Goal: Transaction & Acquisition: Purchase product/service

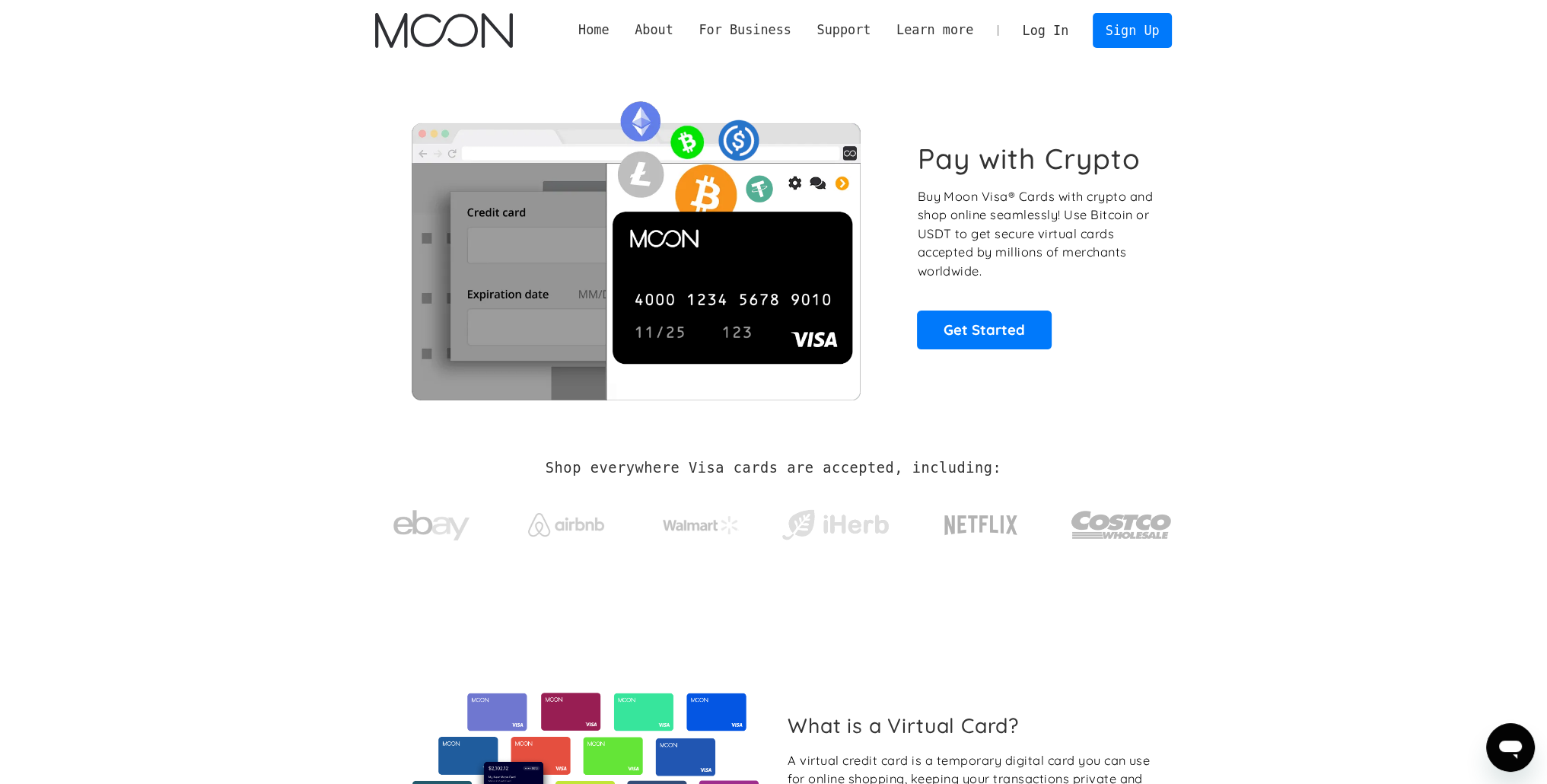
click at [1042, 34] on link "Log In" at bounding box center [1045, 30] width 71 height 34
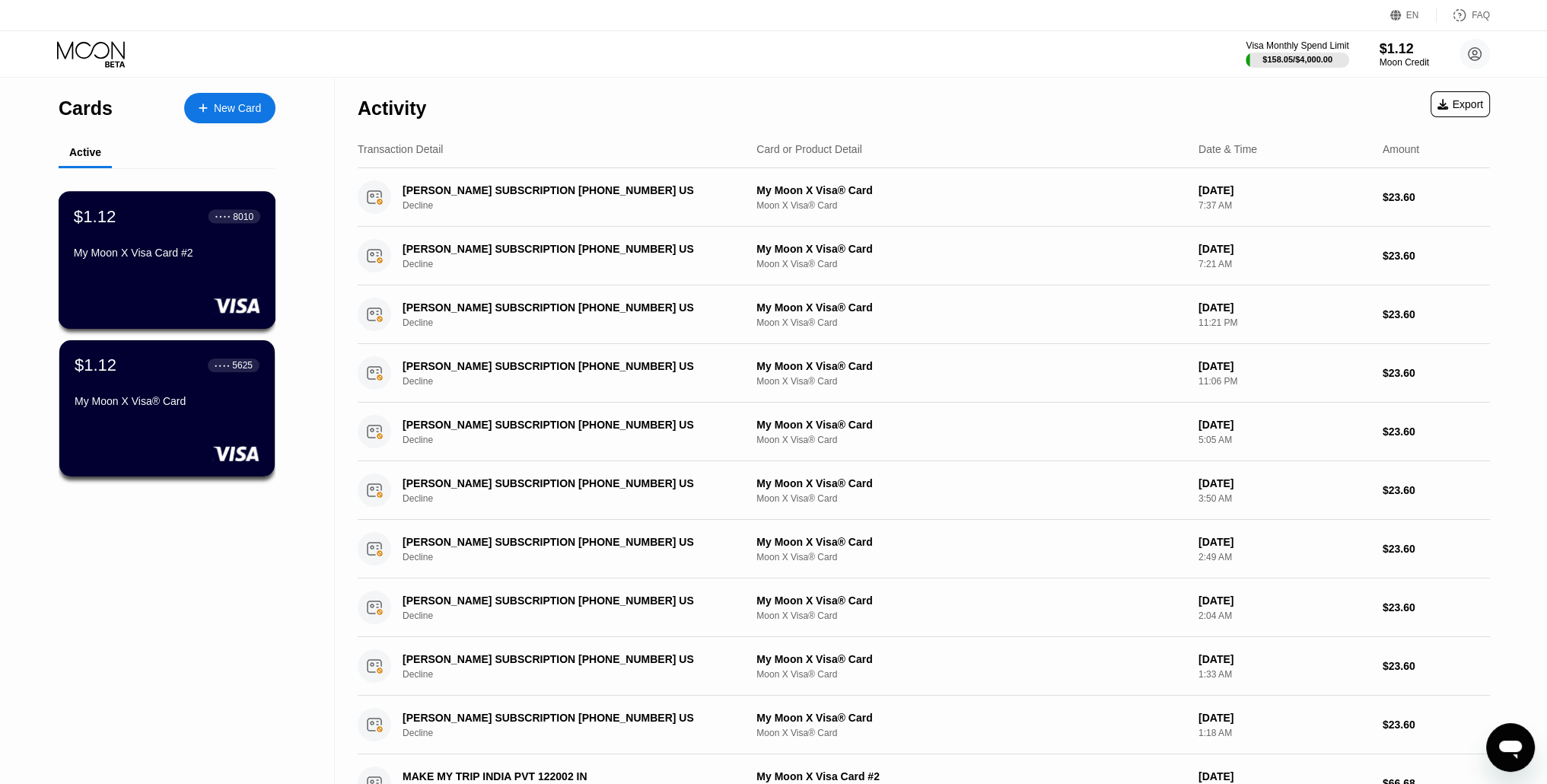
click at [199, 281] on div "$1.12 ● ● ● ● 8010 My Moon X Visa Card #2" at bounding box center [168, 260] width 218 height 138
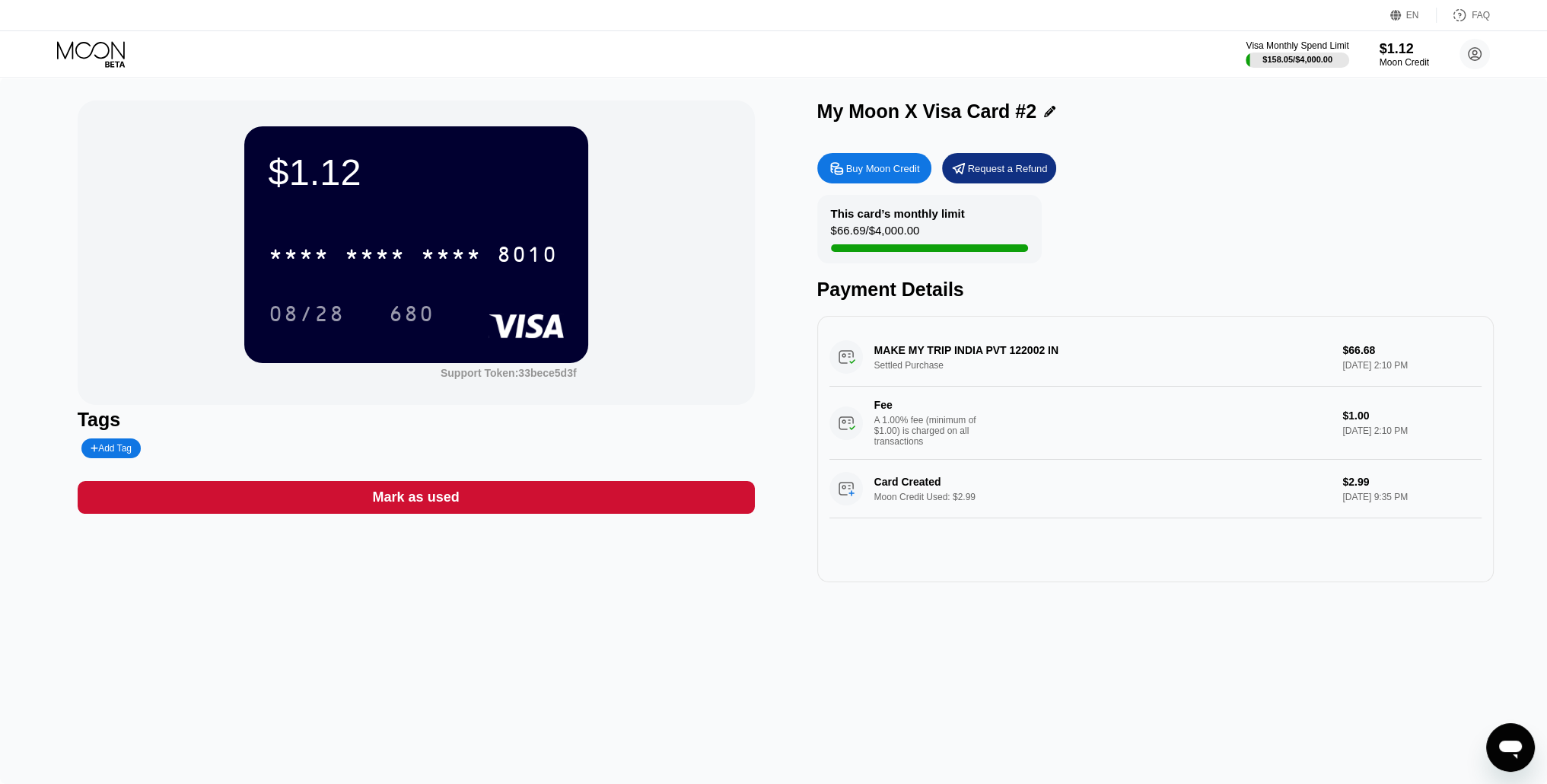
click at [892, 164] on div "Buy Moon Credit" at bounding box center [875, 168] width 114 height 31
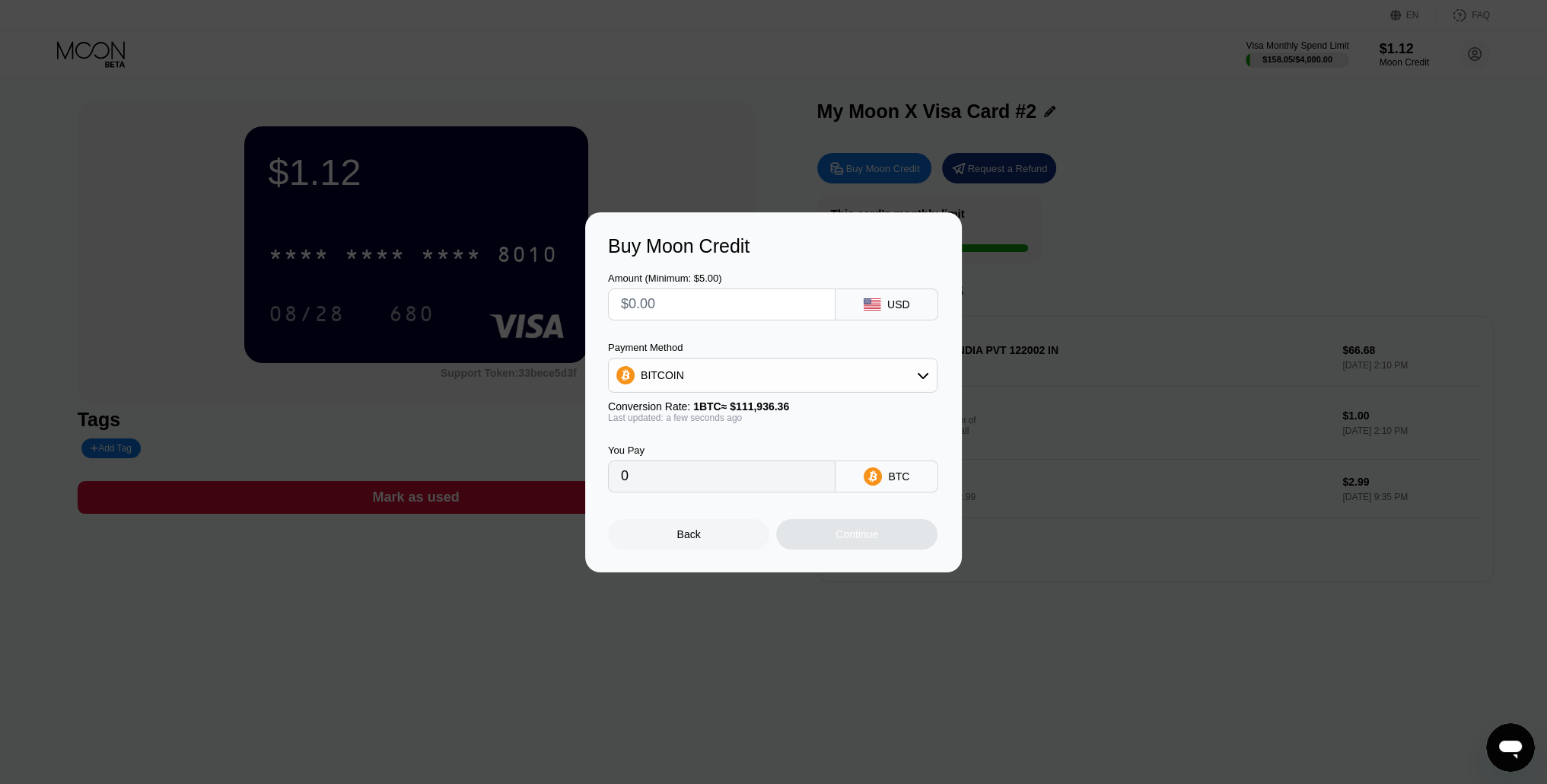
click at [721, 318] on input "text" at bounding box center [721, 304] width 202 height 31
type input "$1"
type input "0.00000894"
type input "$10"
type input "0.00008934"
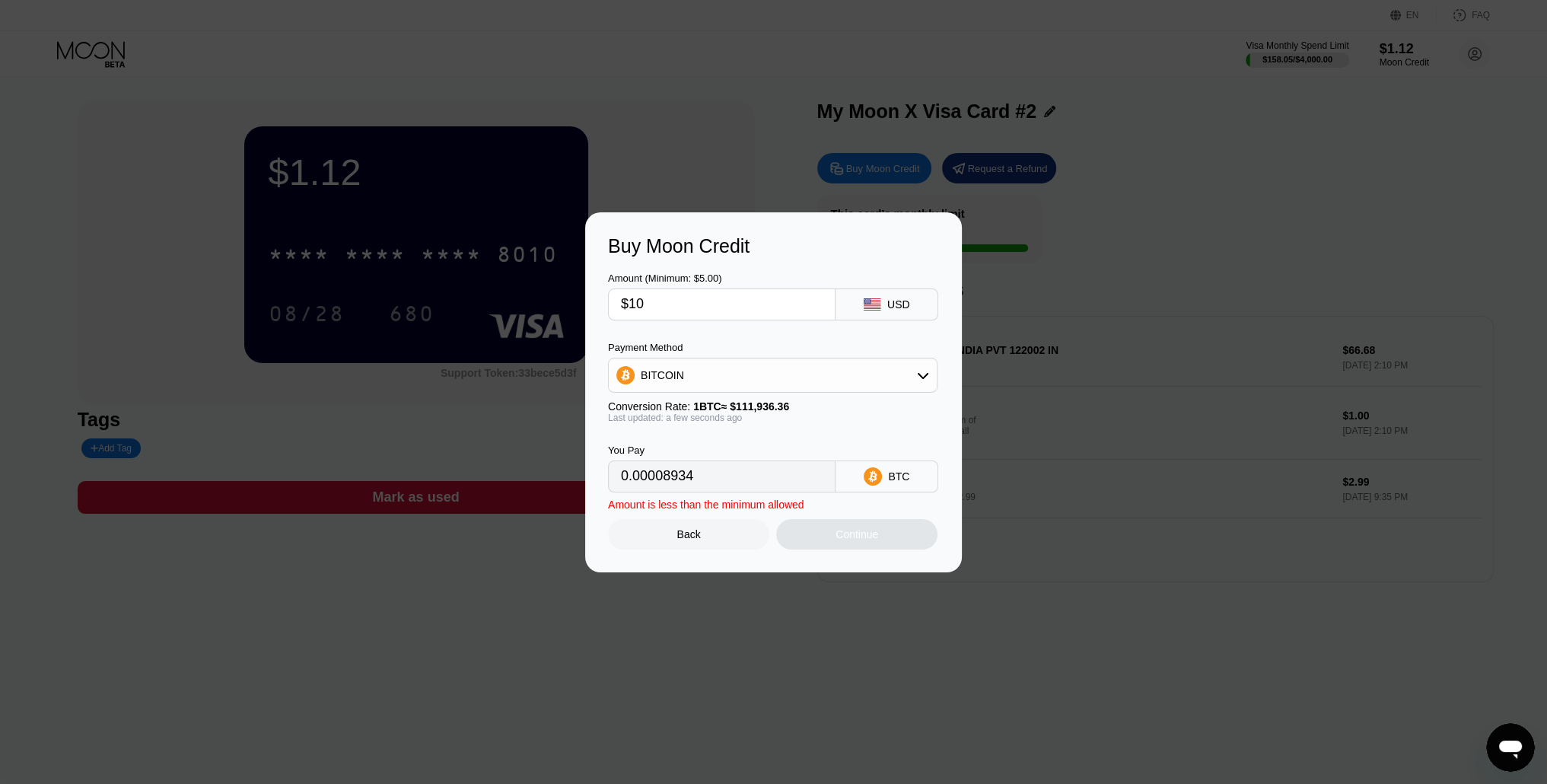
type input "$100"
type input "0.00089337"
drag, startPoint x: 703, startPoint y: 488, endPoint x: 524, endPoint y: 474, distance: 179.5
click at [524, 474] on div "Buy Moon Credit Amount (Minimum: $5.00) $100 USD Payment Method BITCOIN Convers…" at bounding box center [773, 392] width 1547 height 360
drag, startPoint x: 663, startPoint y: 310, endPoint x: 616, endPoint y: 310, distance: 47.0
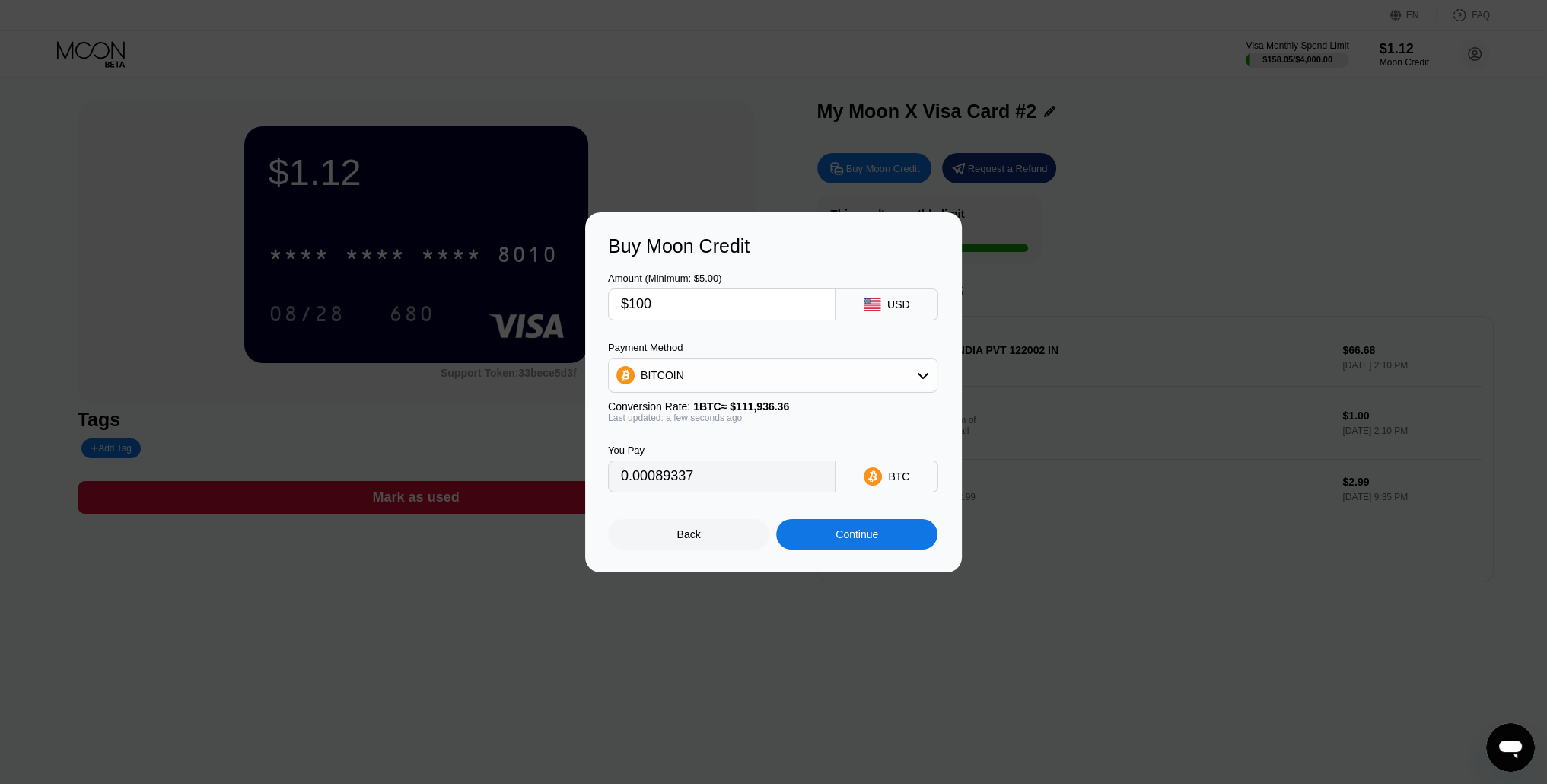
click at [616, 310] on div "$100" at bounding box center [722, 304] width 227 height 32
type input "$80"
type input "0.00071470"
type input "$80"
drag, startPoint x: 735, startPoint y: 486, endPoint x: 528, endPoint y: 482, distance: 207.0
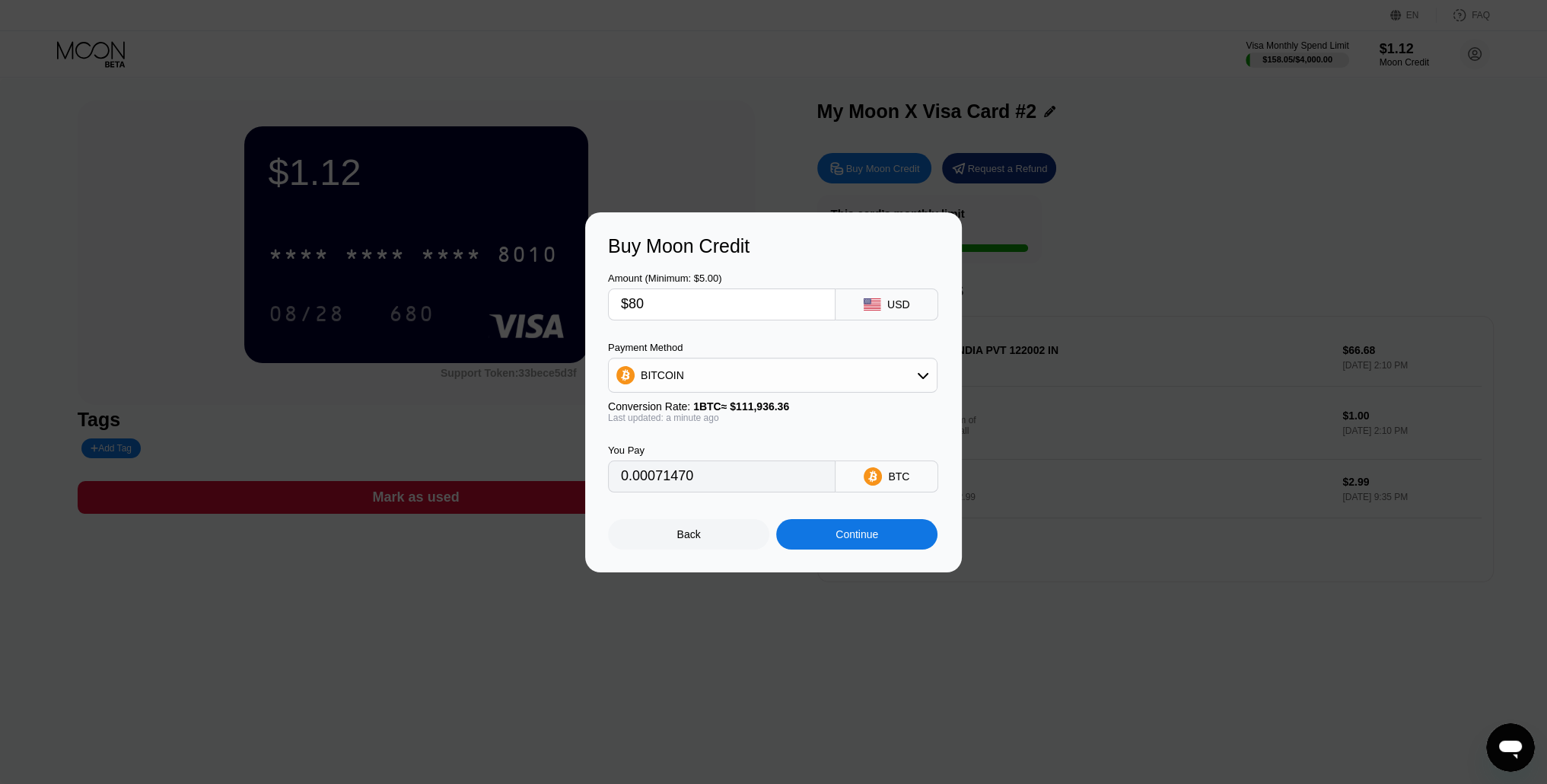
click at [528, 482] on div "Buy Moon Credit Amount (Minimum: $5.00) $80 USD Payment Method BITCOIN Conversi…" at bounding box center [773, 392] width 1547 height 360
click at [717, 482] on input "0.00071470" at bounding box center [721, 476] width 202 height 31
click at [685, 539] on div "Back" at bounding box center [689, 535] width 24 height 13
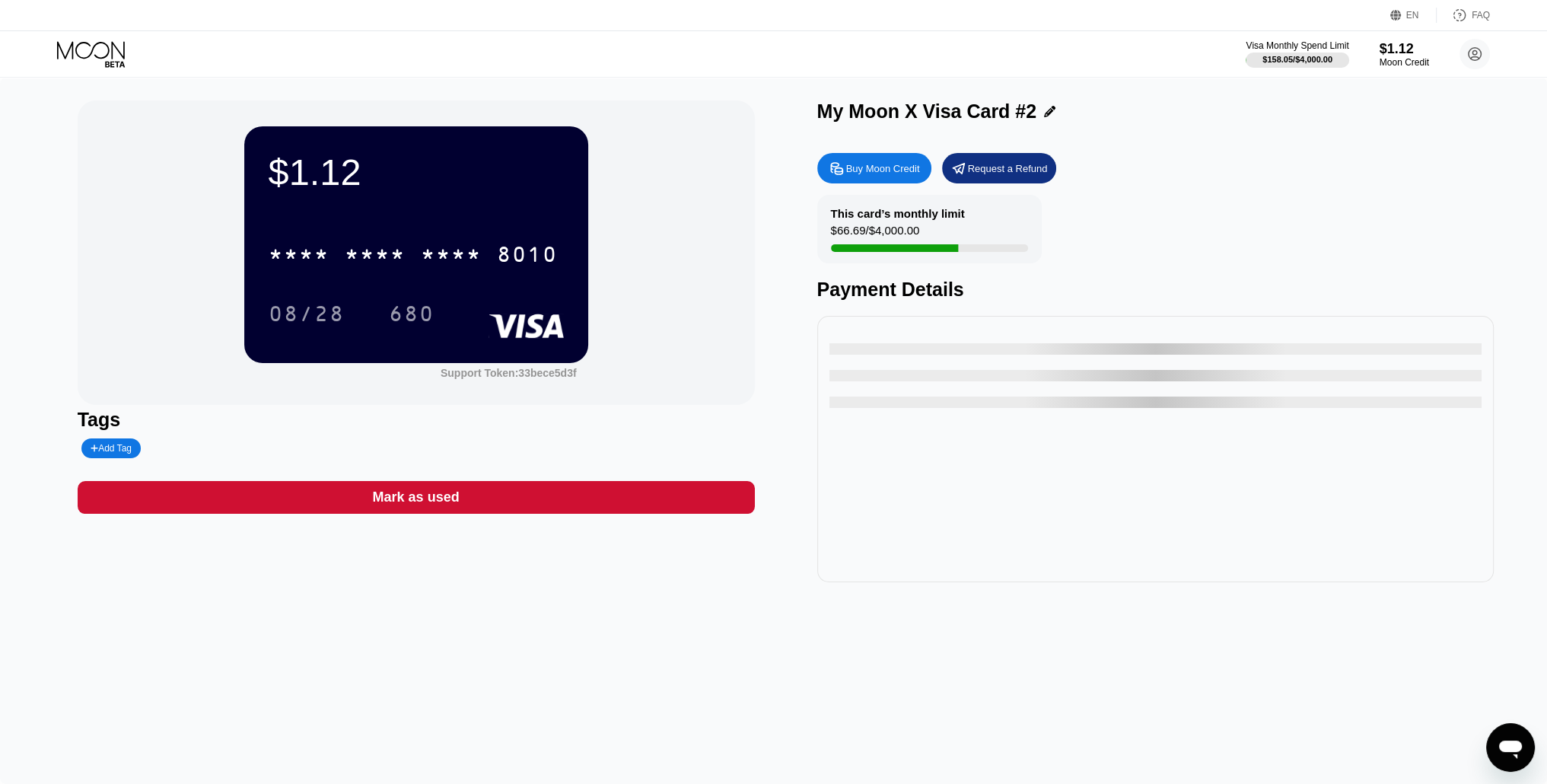
click at [877, 175] on div "Buy Moon Credit" at bounding box center [883, 169] width 74 height 13
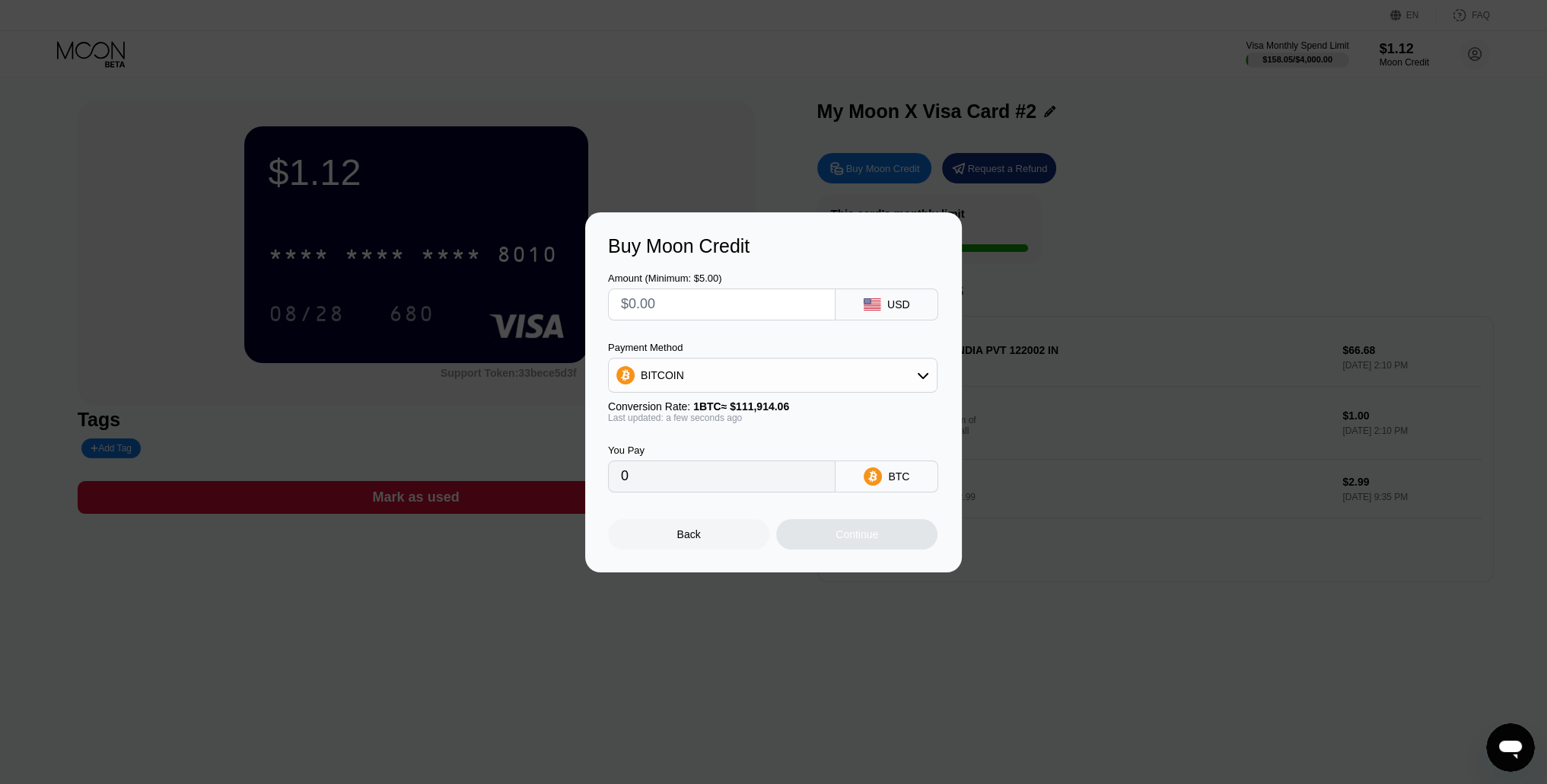
click at [675, 315] on input "text" at bounding box center [721, 304] width 202 height 31
type input "$8"
type input "0.00007149"
type input "$80"
type input "0.00071484"
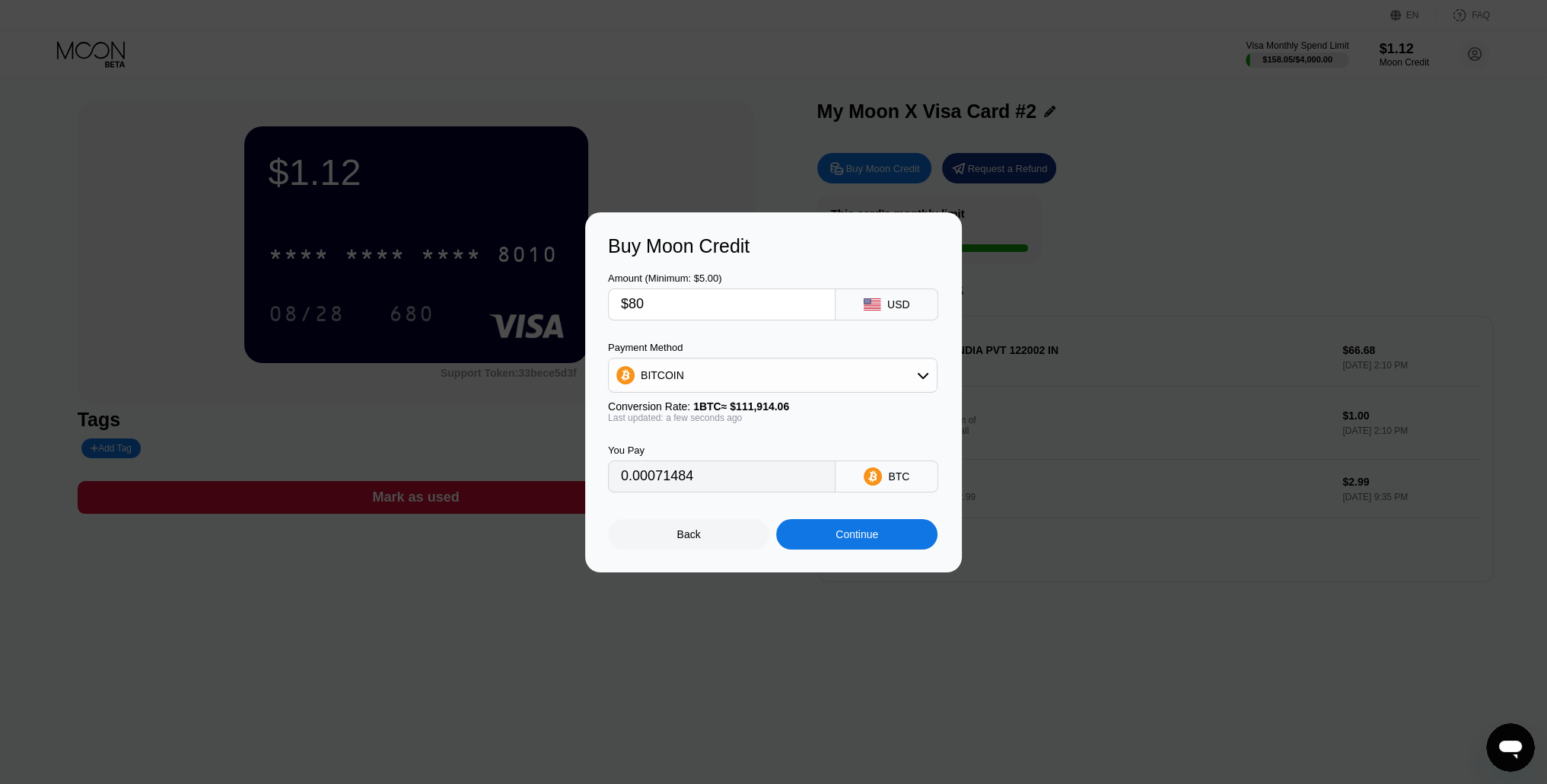
type input "$80"
drag, startPoint x: 720, startPoint y: 492, endPoint x: 558, endPoint y: 492, distance: 162.0
click at [558, 492] on div "Buy Moon Credit Amount (Minimum: $5.00) $80 USD Payment Method BITCOIN Conversi…" at bounding box center [773, 392] width 1547 height 360
click at [640, 151] on div at bounding box center [779, 392] width 1559 height 784
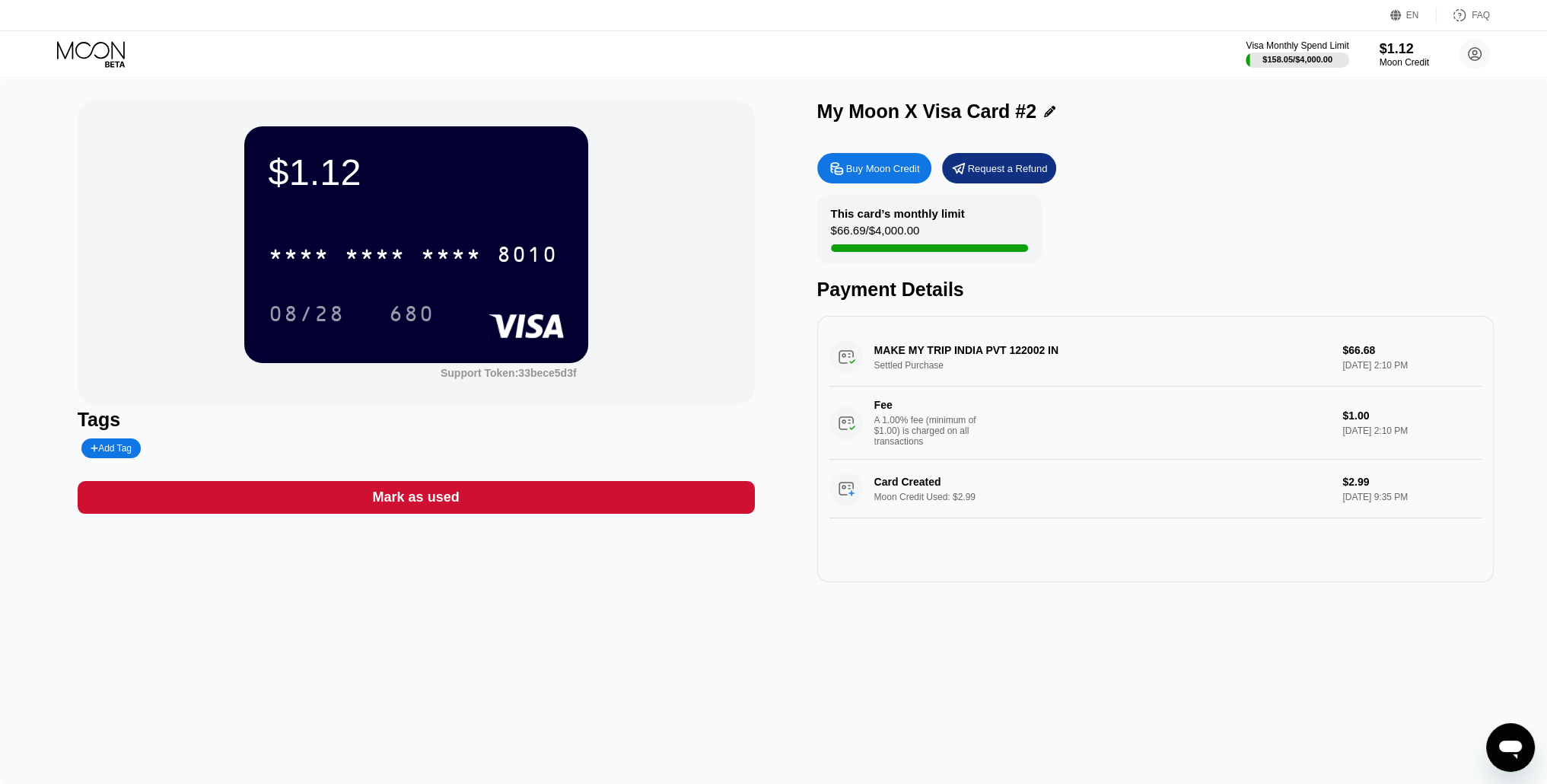
click at [862, 175] on div "Buy Moon Credit" at bounding box center [883, 169] width 74 height 13
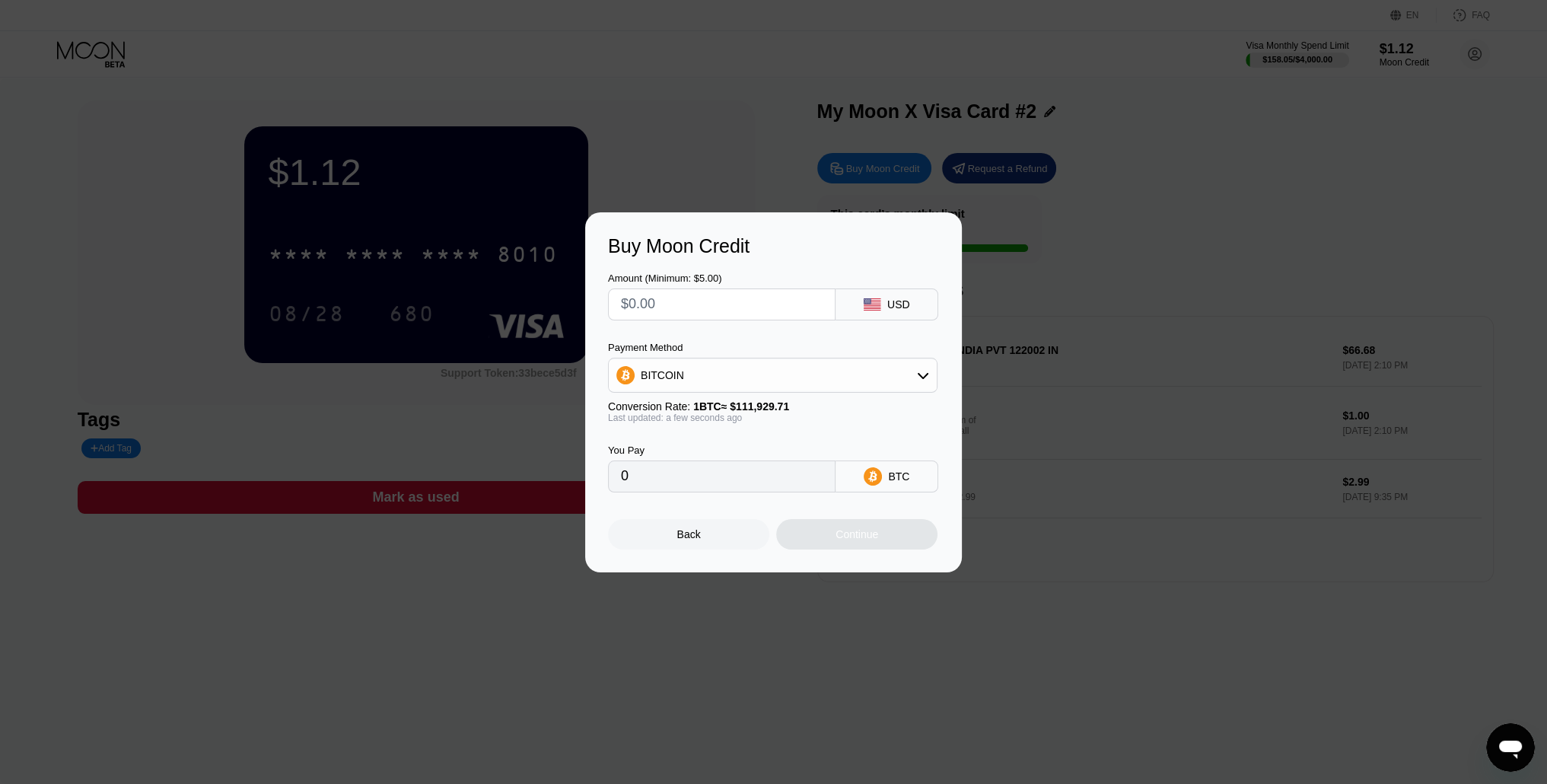
click at [681, 303] on input "text" at bounding box center [721, 304] width 202 height 31
type input "$8"
type input "0.00007148"
type input "$80"
type input "0.00071474"
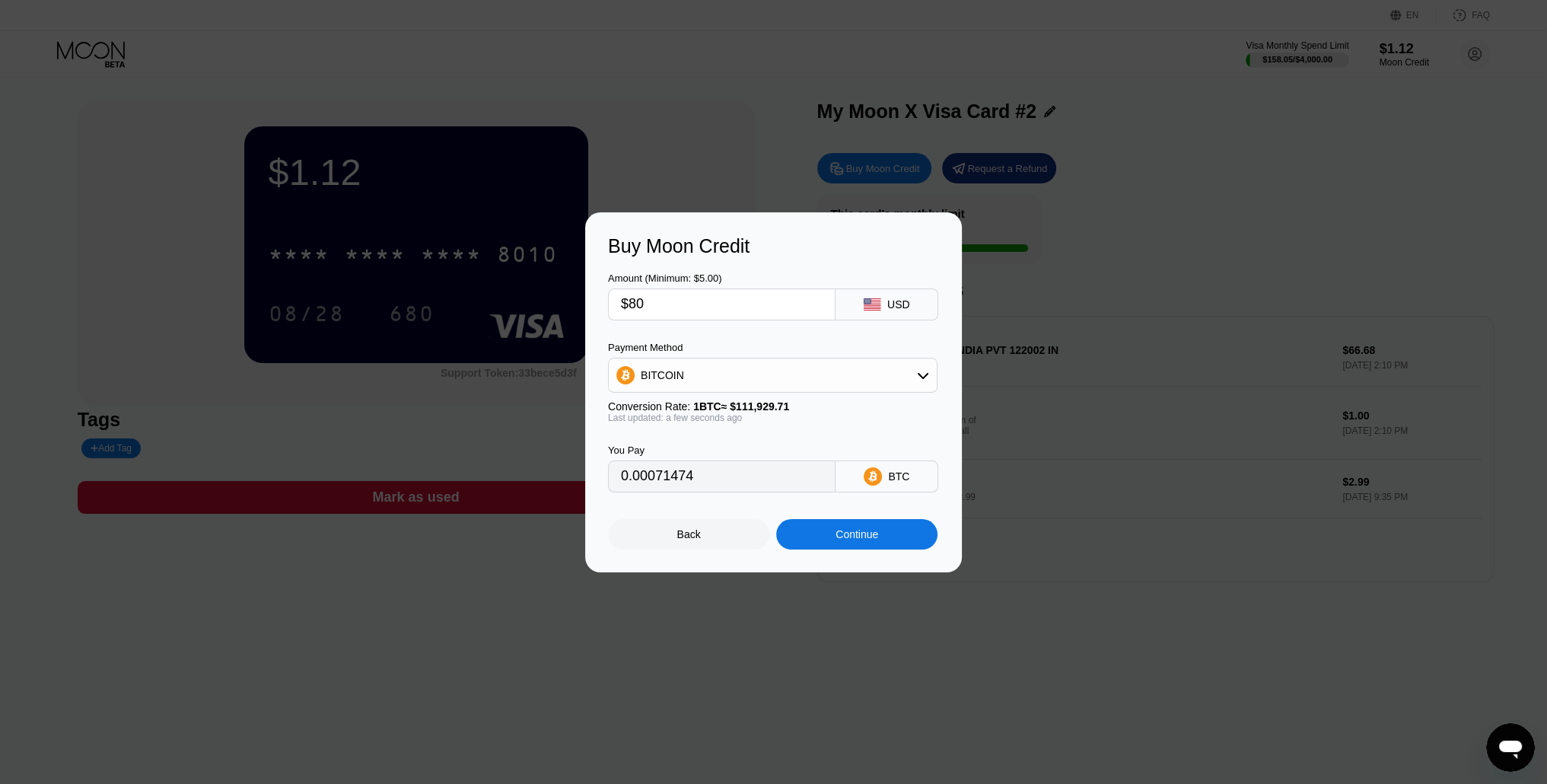
type input "$80"
drag, startPoint x: 703, startPoint y: 481, endPoint x: 587, endPoint y: 481, distance: 116.0
click at [587, 481] on div "Buy Moon Credit Amount (Minimum: $5.00) $80 USD Payment Method BITCOIN Conversi…" at bounding box center [773, 392] width 377 height 360
click at [746, 476] on input "0.00071474" at bounding box center [721, 476] width 202 height 31
click at [836, 535] on div "Continue" at bounding box center [857, 535] width 42 height 13
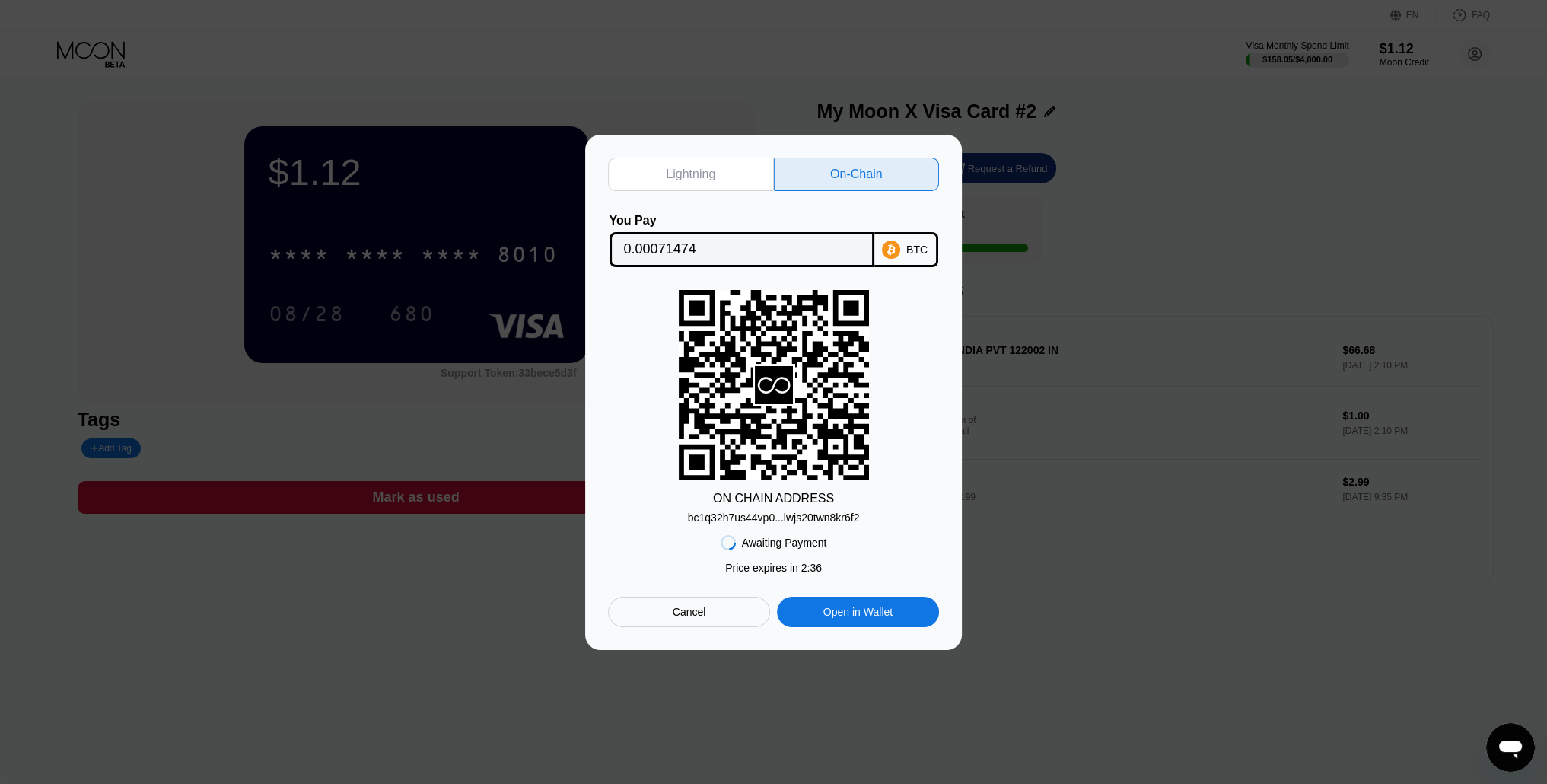
click at [761, 337] on rect at bounding box center [774, 385] width 191 height 191
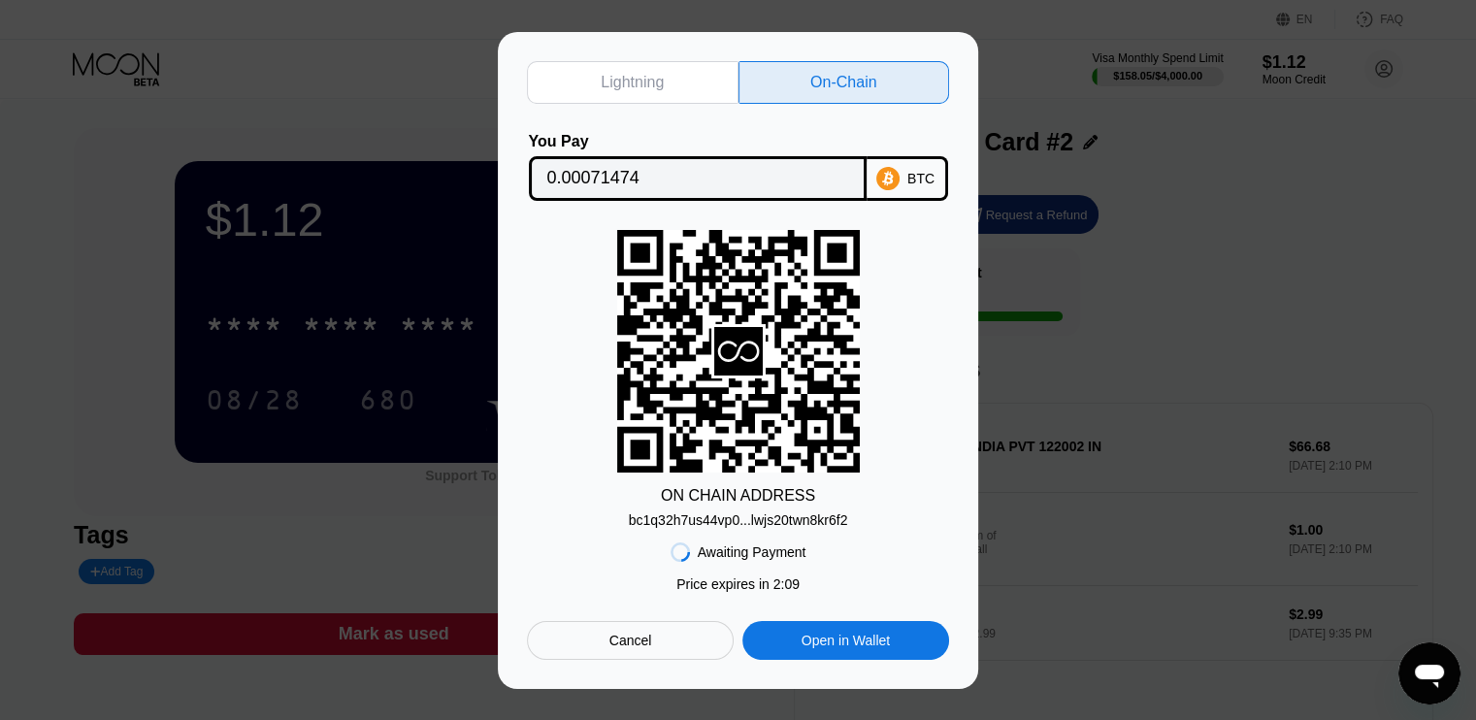
click at [602, 359] on div "ON CHAIN ADDRESS bc1q32h7us44vp0...lwjs20twn8kr6f2" at bounding box center [738, 379] width 422 height 298
click at [576, 302] on div "ON CHAIN ADDRESS bc1q32h7us44vp0...lwjs20twn8kr6f2" at bounding box center [738, 379] width 422 height 298
click at [580, 359] on div "ON CHAIN ADDRESS bc1q32h7us44vp0...lwjs20twn8kr6f2" at bounding box center [738, 379] width 422 height 298
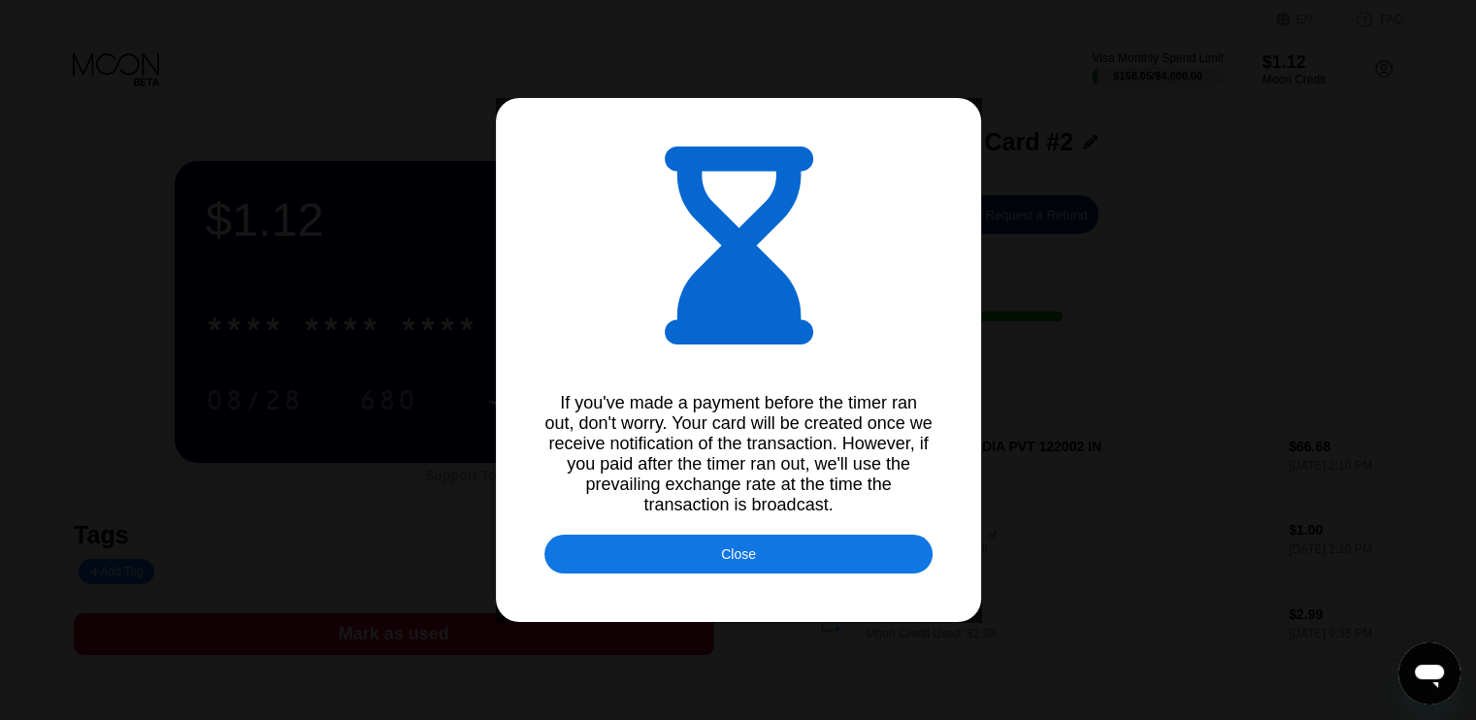
type input "0.00071408"
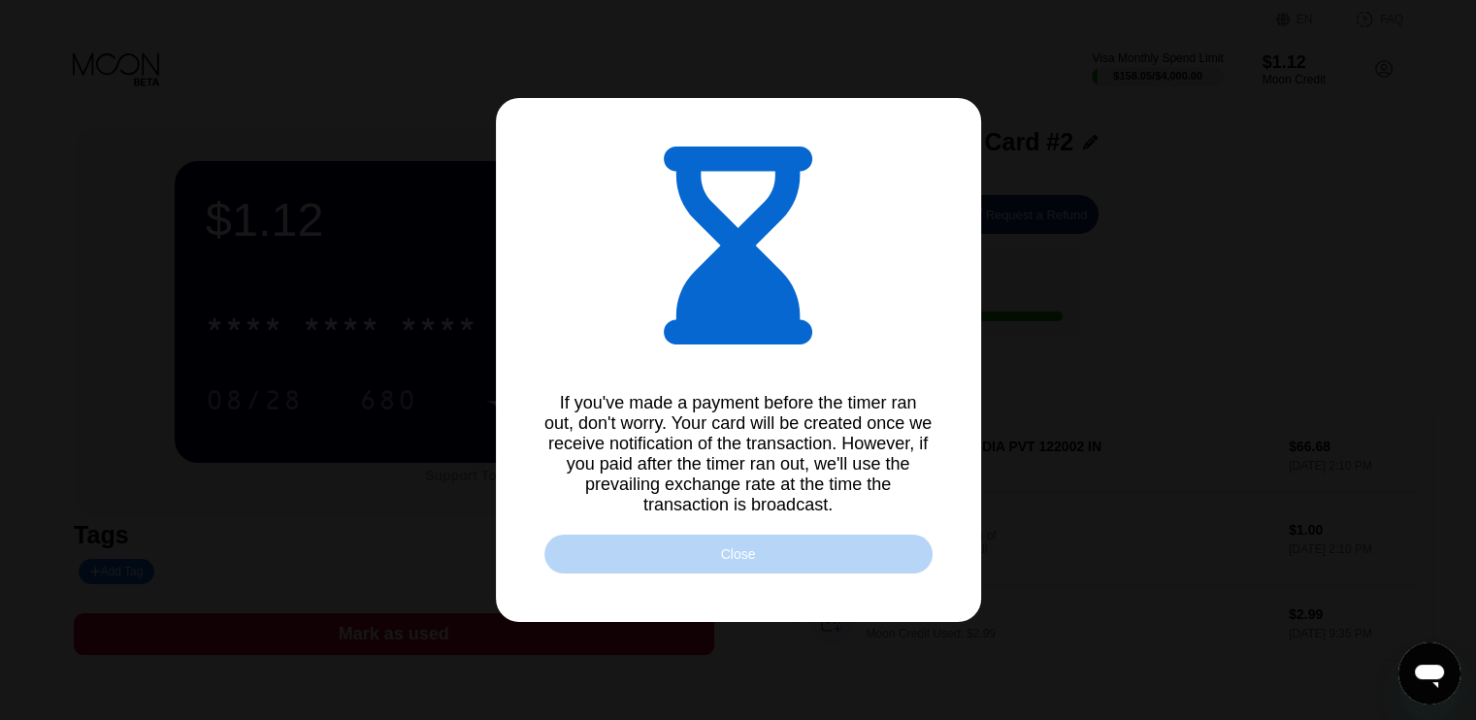
click at [587, 569] on div "Close" at bounding box center [739, 554] width 388 height 39
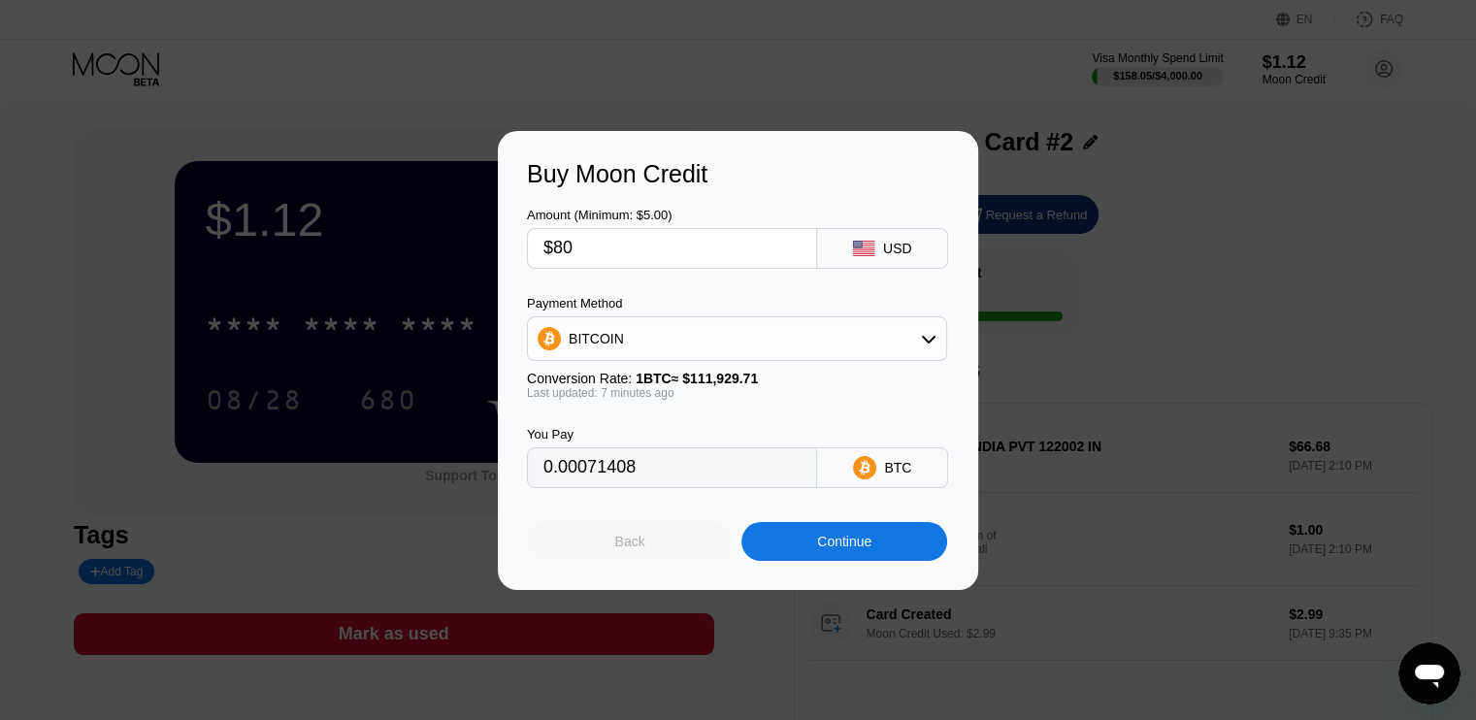
click at [615, 544] on div "Back" at bounding box center [630, 542] width 30 height 16
